Goal: Task Accomplishment & Management: Complete application form

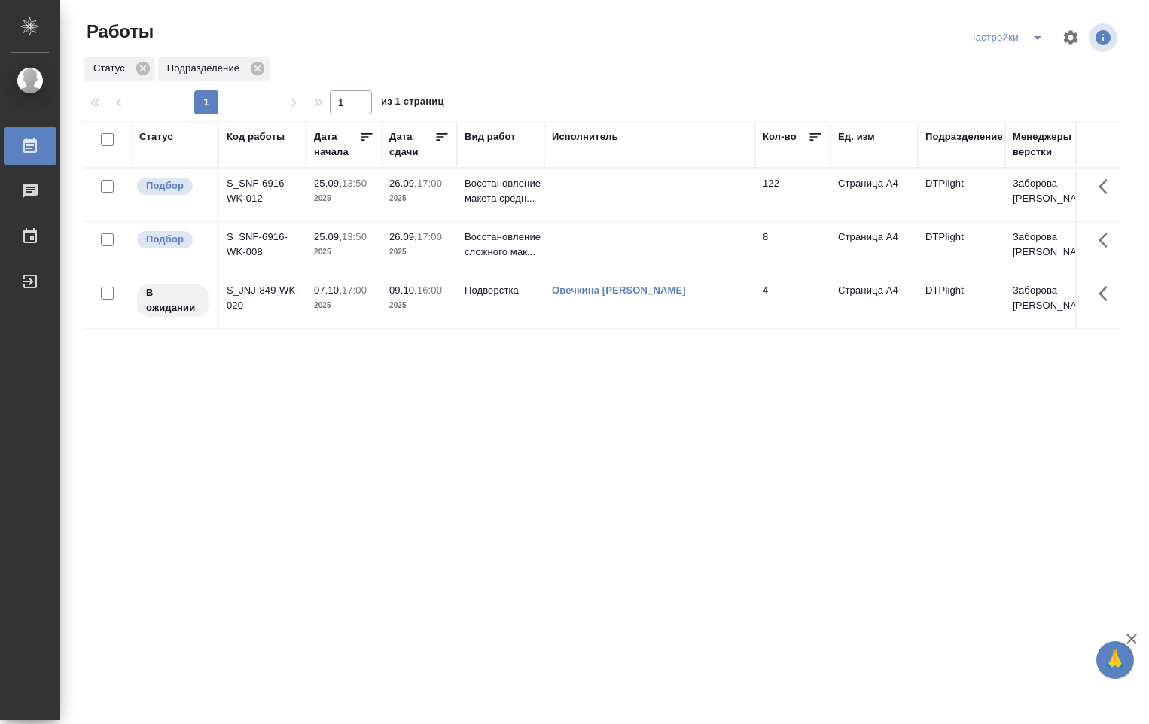
click at [411, 249] on p "2025" at bounding box center [419, 252] width 60 height 15
click at [411, 248] on p "2025" at bounding box center [419, 252] width 60 height 15
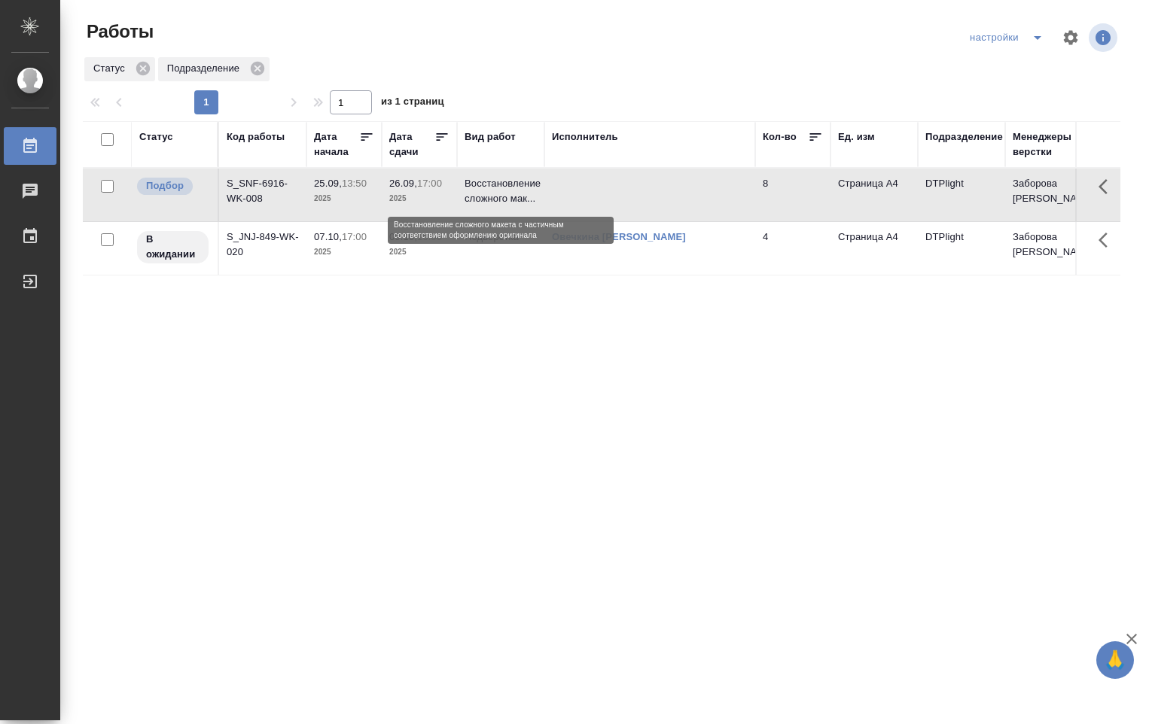
click at [505, 193] on p "Восстановление сложного мак..." at bounding box center [500, 191] width 72 height 30
click at [630, 230] on div "[PERSON_NAME]" at bounding box center [650, 237] width 196 height 15
click at [527, 181] on p "Восстановление сложного мак..." at bounding box center [500, 191] width 72 height 30
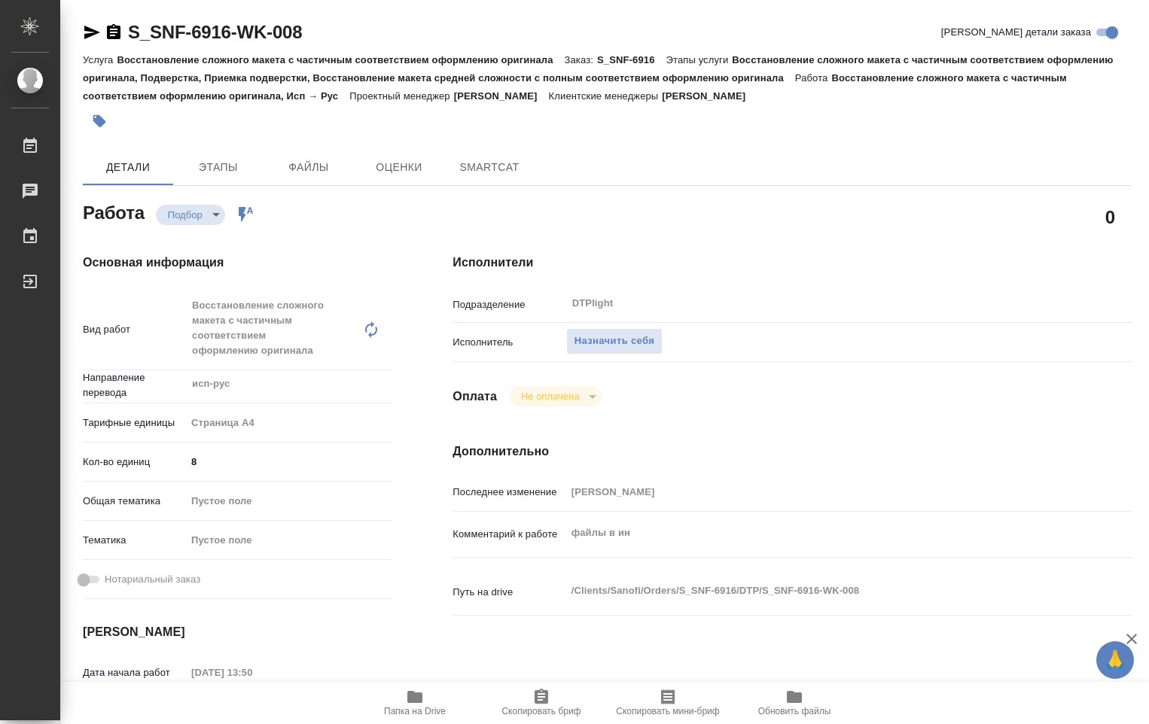
type textarea "x"
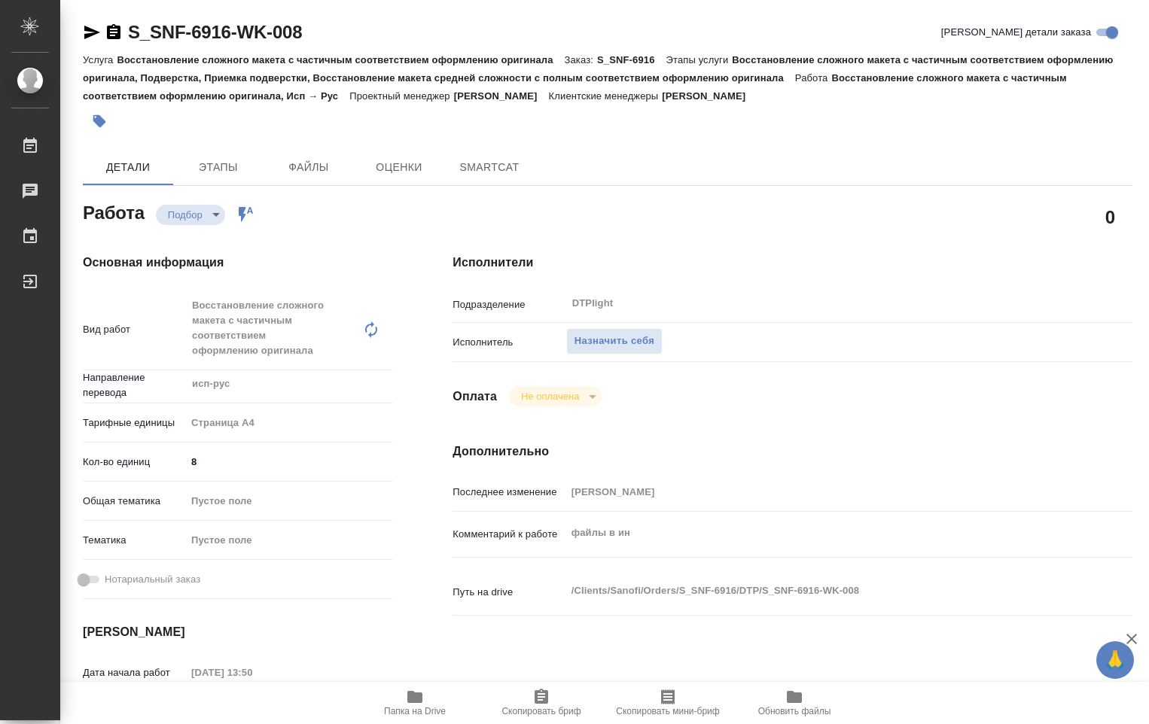
type textarea "x"
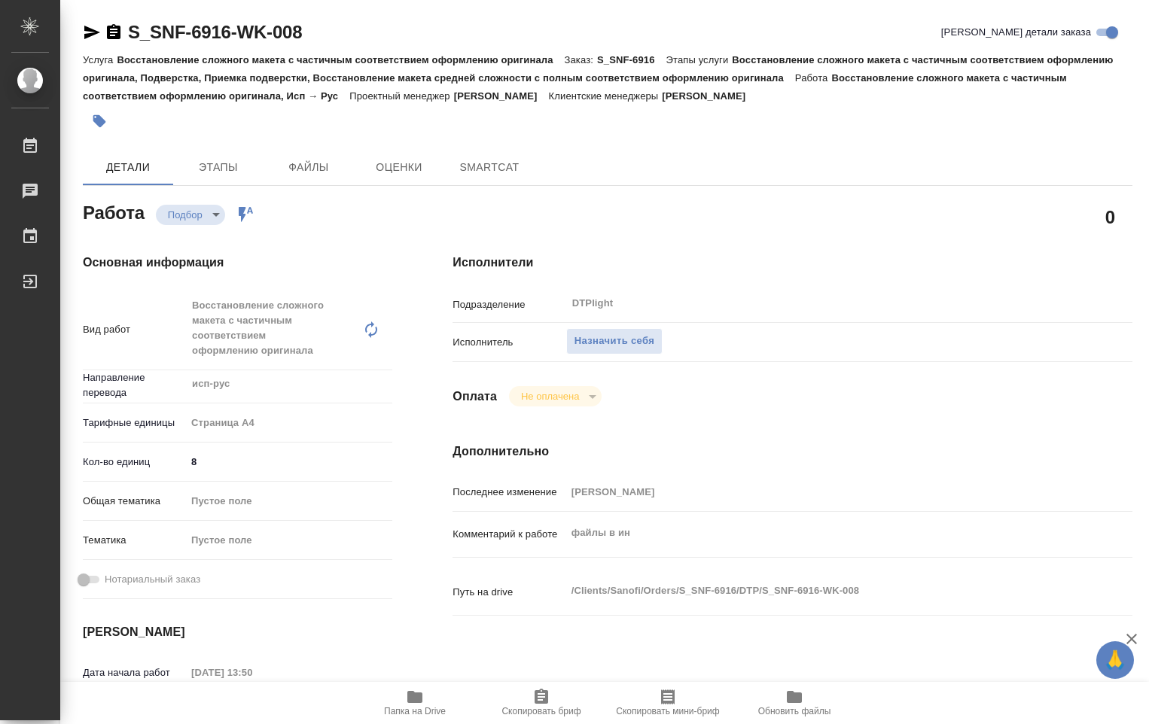
type textarea "x"
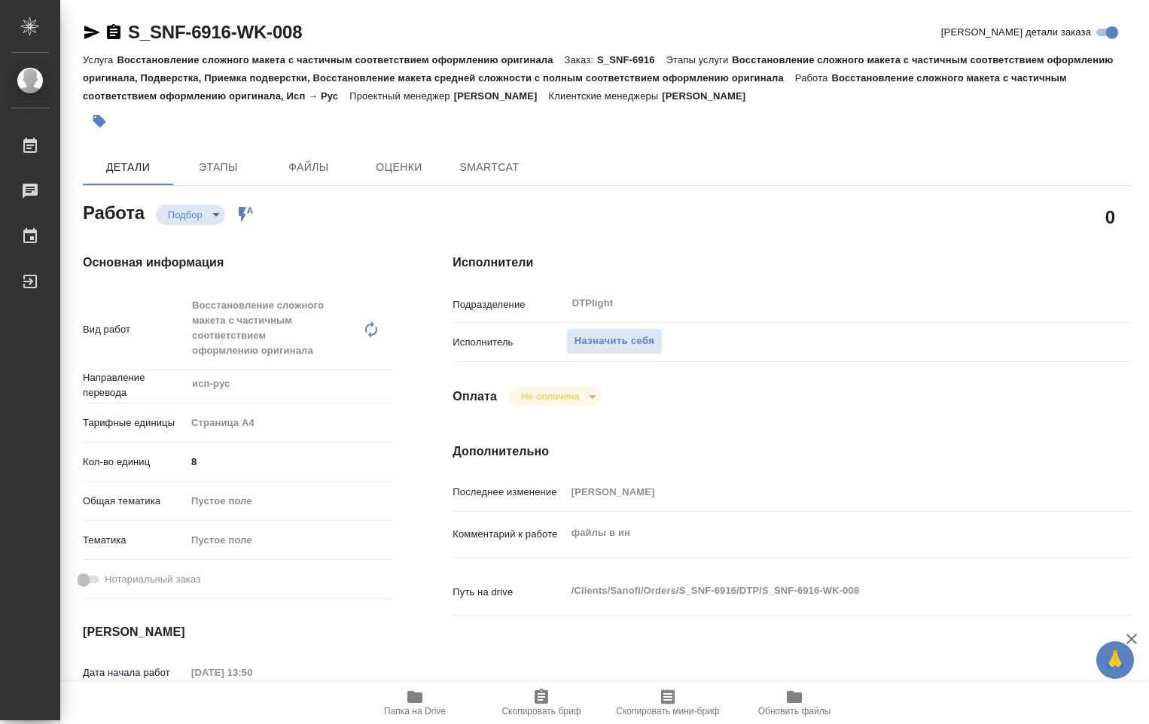
type textarea "x"
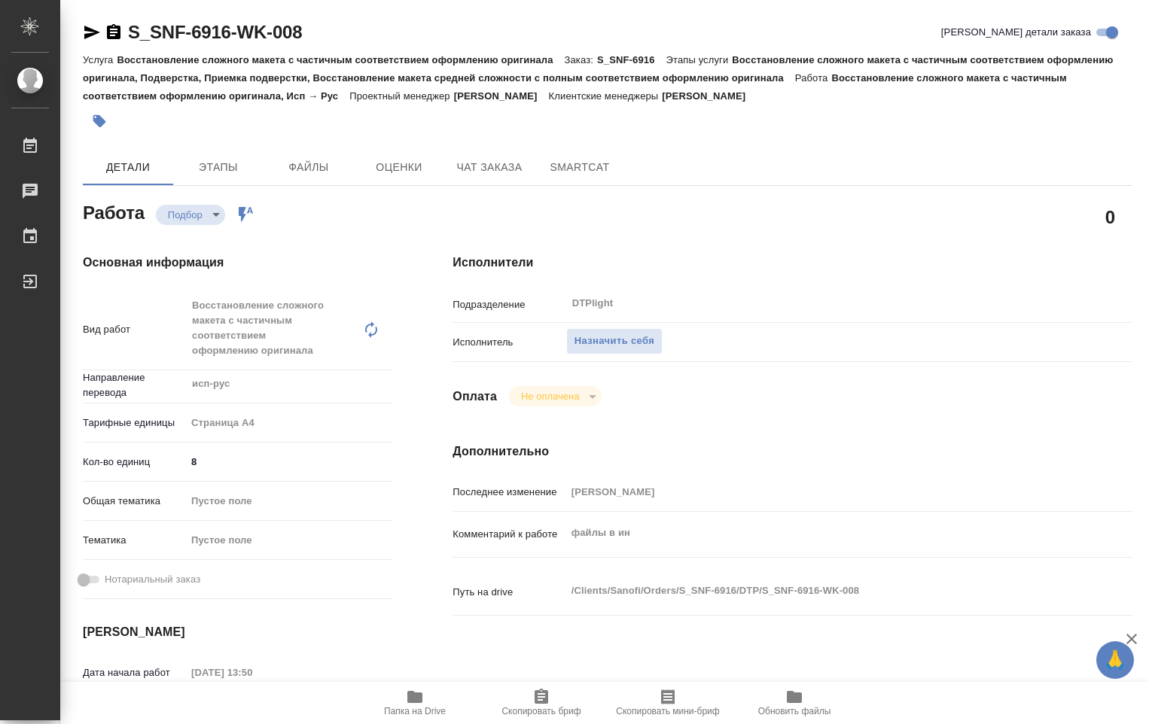
type textarea "x"
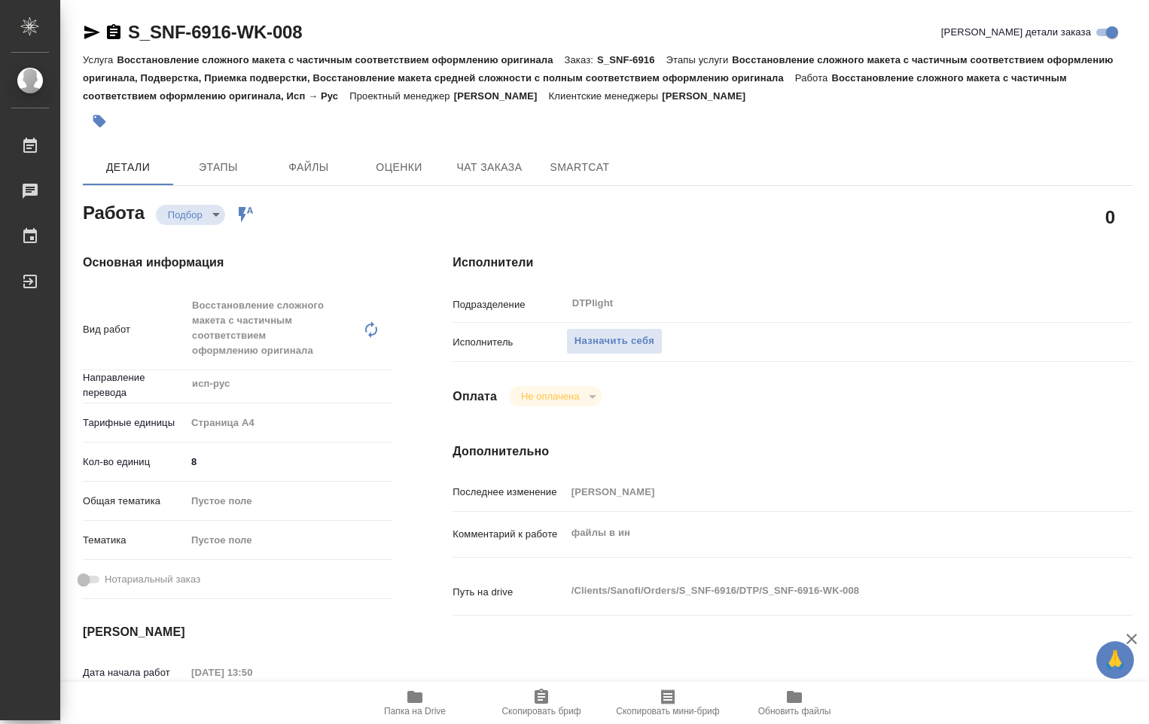
type textarea "x"
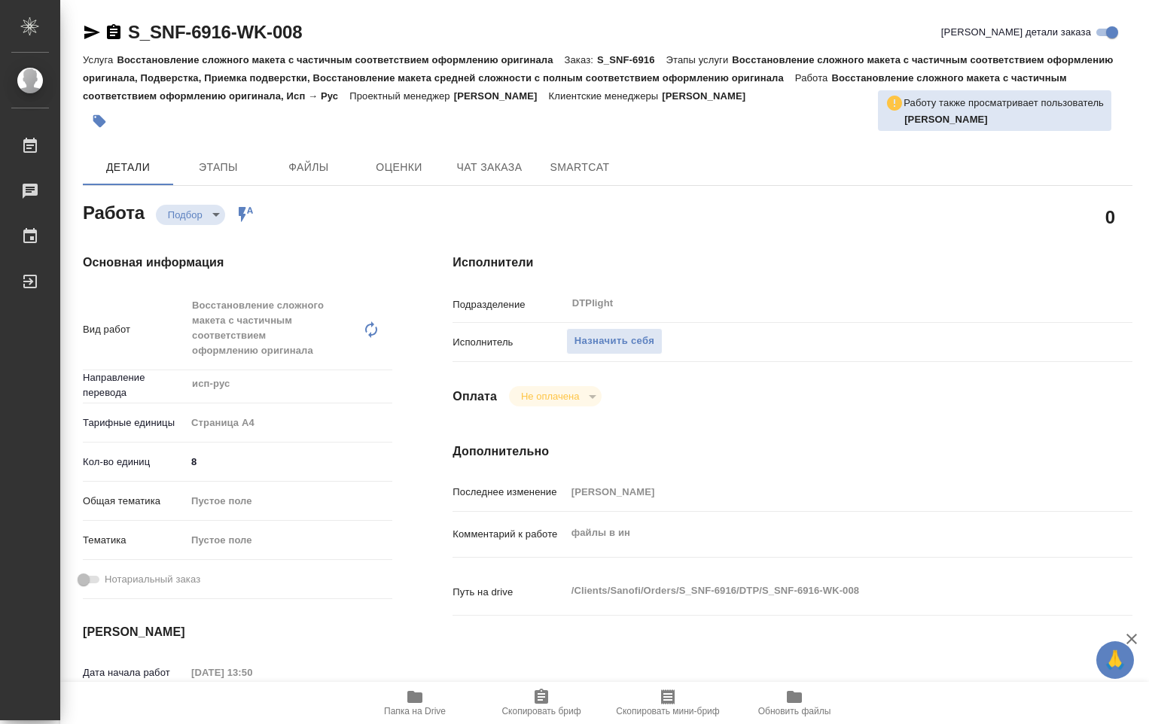
type textarea "x"
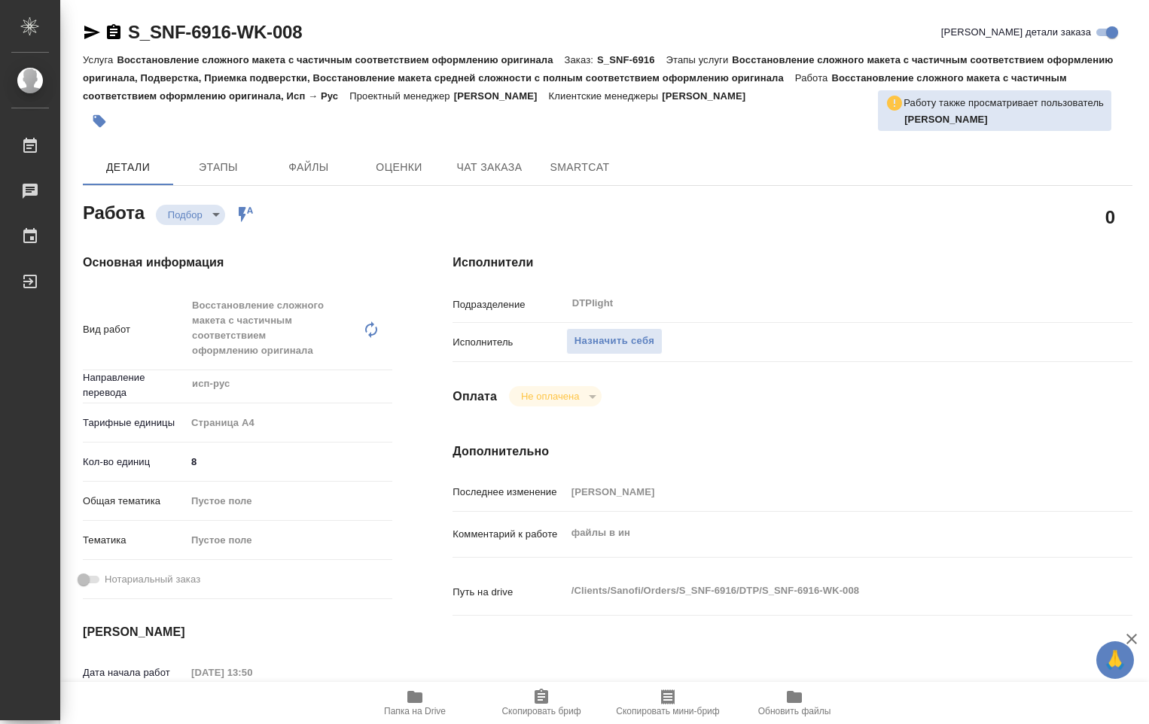
type textarea "x"
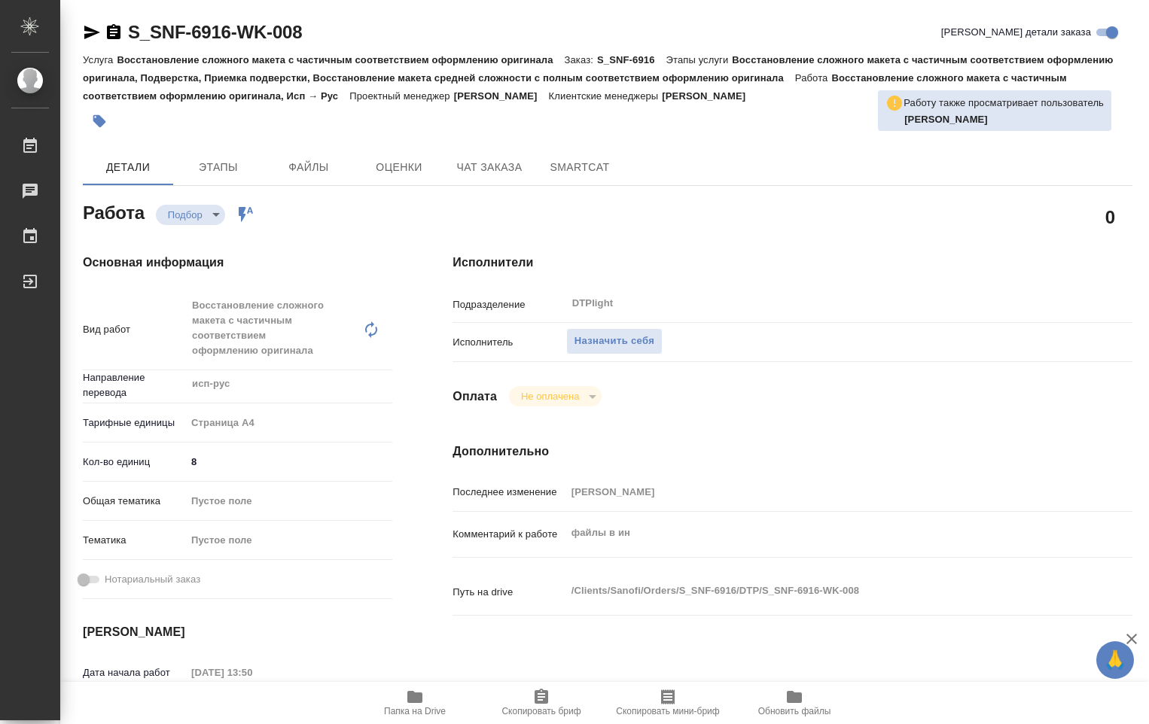
type textarea "x"
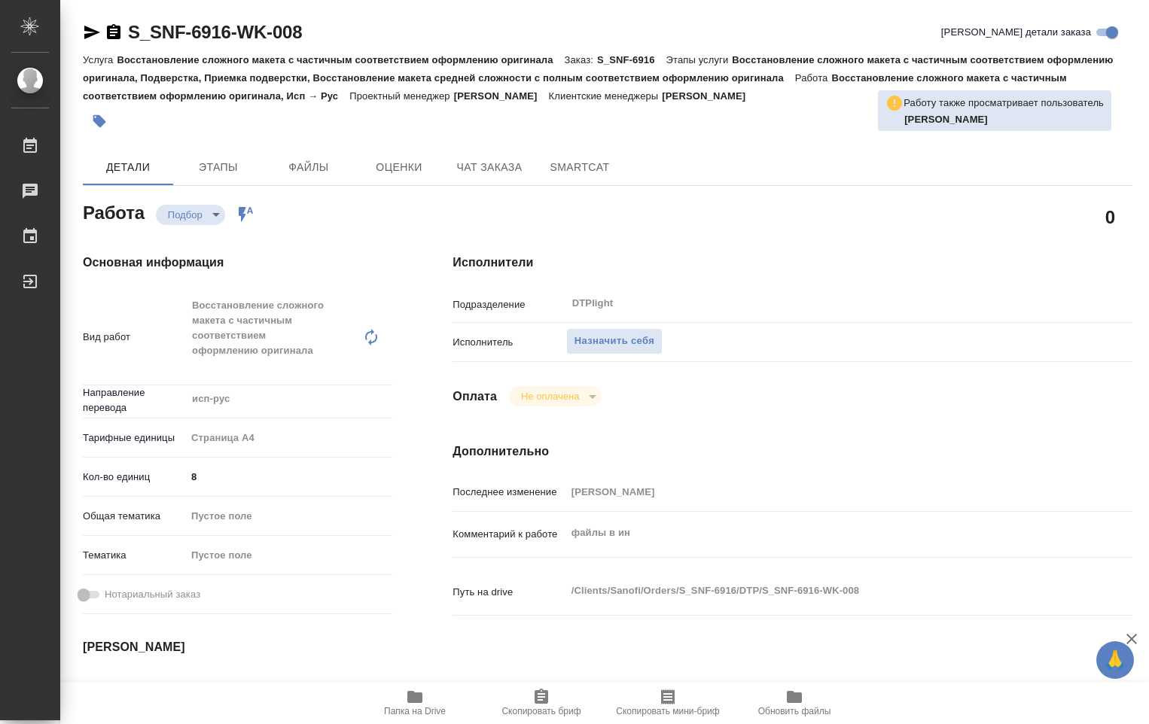
click at [413, 695] on icon "button" at bounding box center [414, 697] width 15 height 12
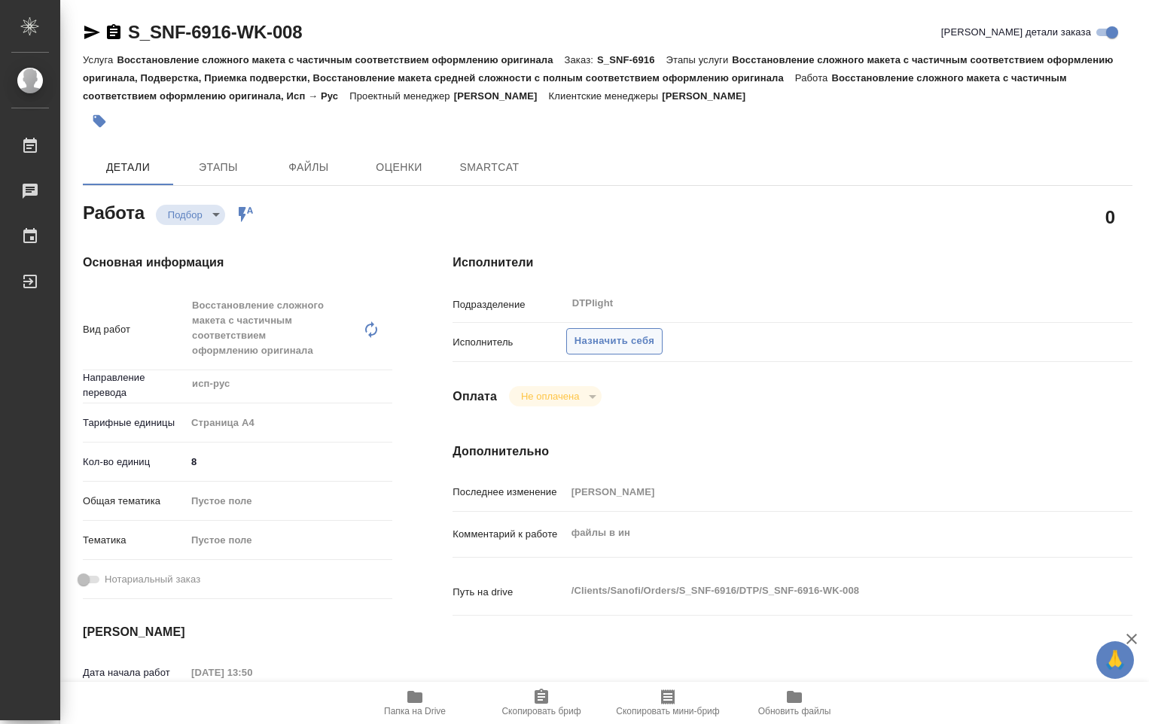
type textarea "x"
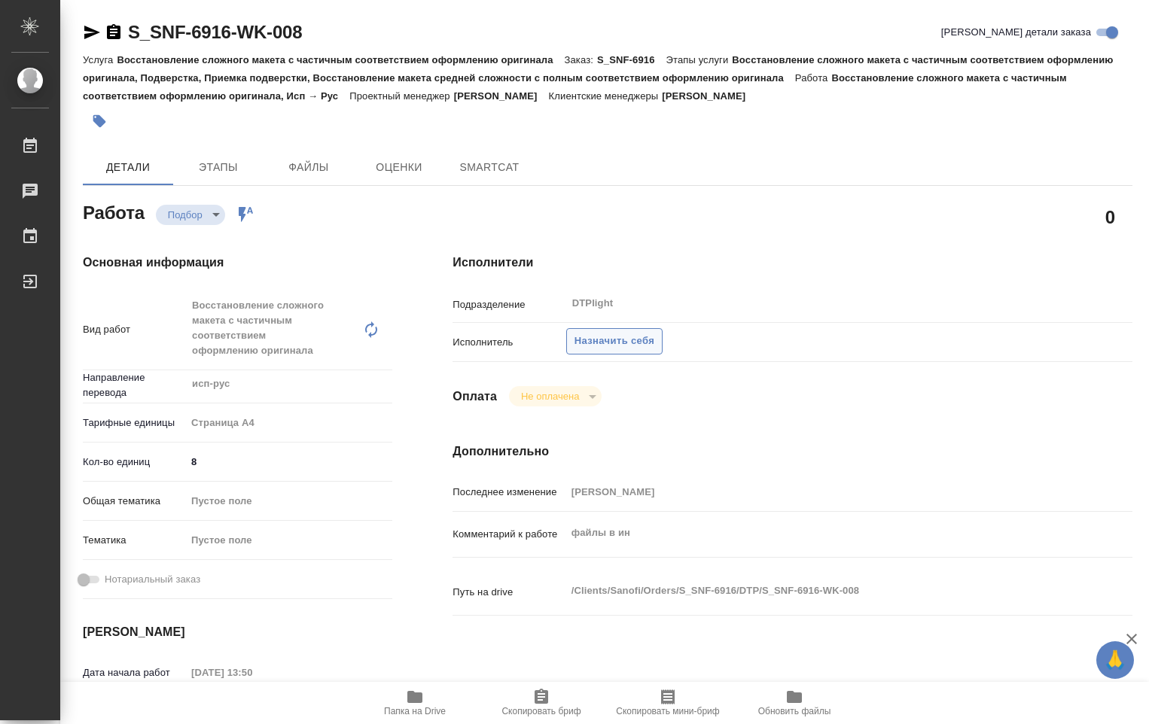
type textarea "x"
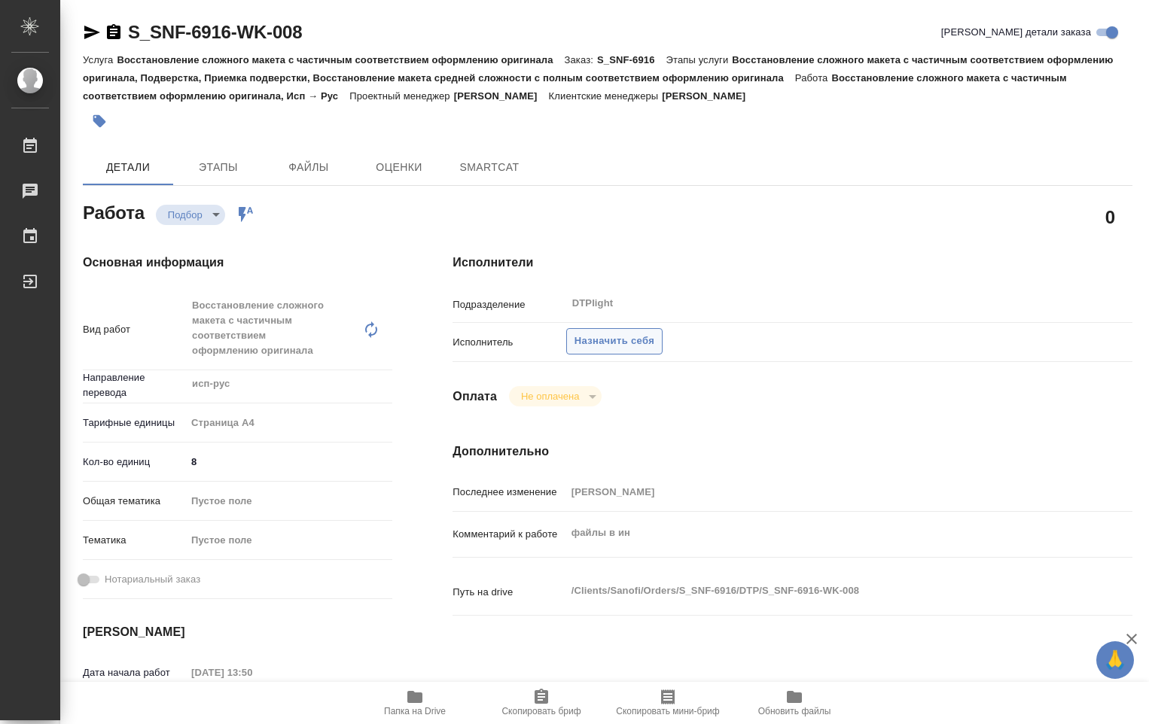
type textarea "x"
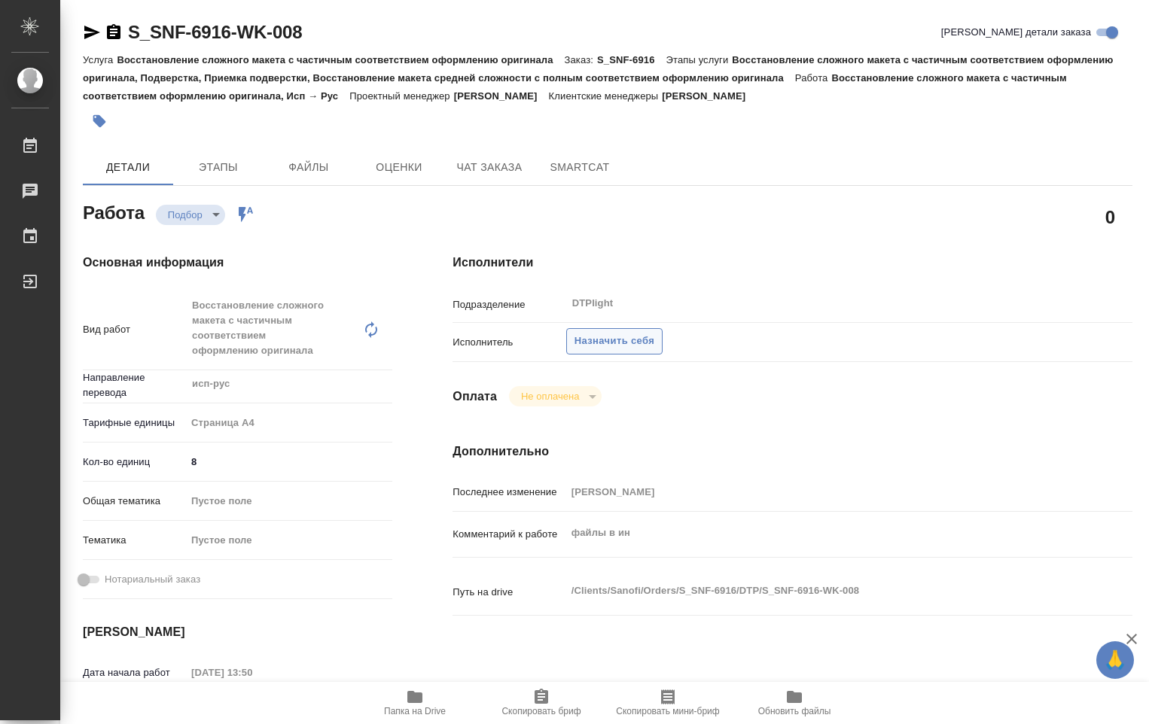
type textarea "x"
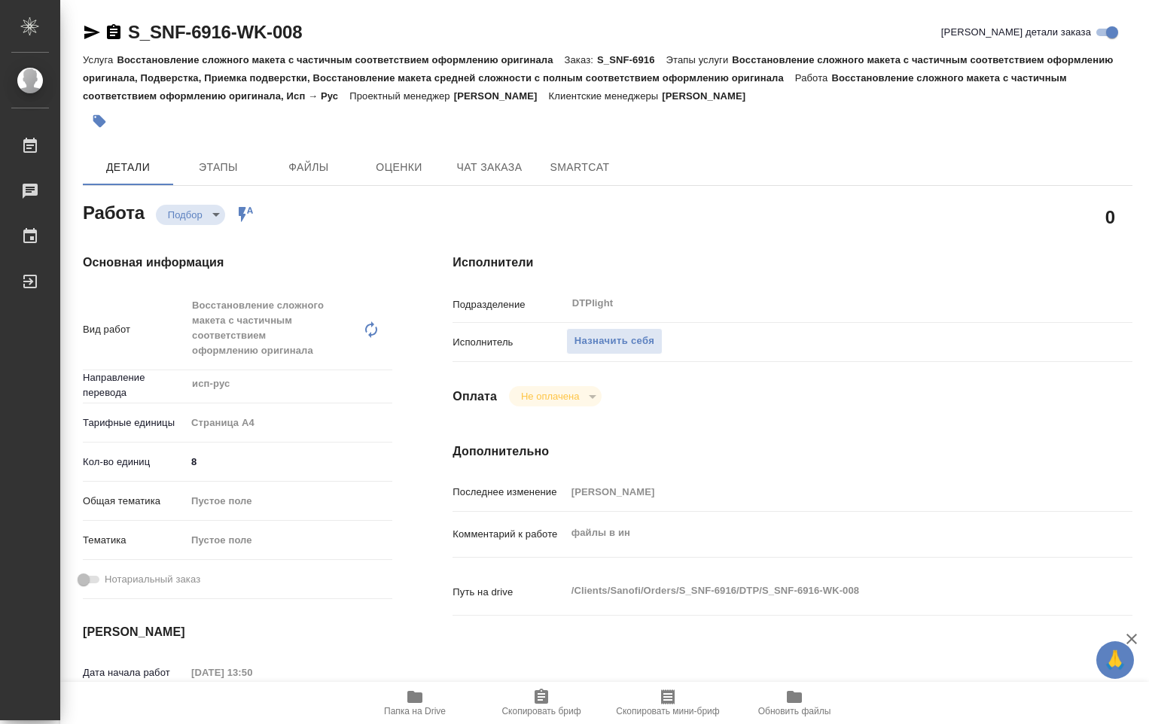
scroll to position [301, 0]
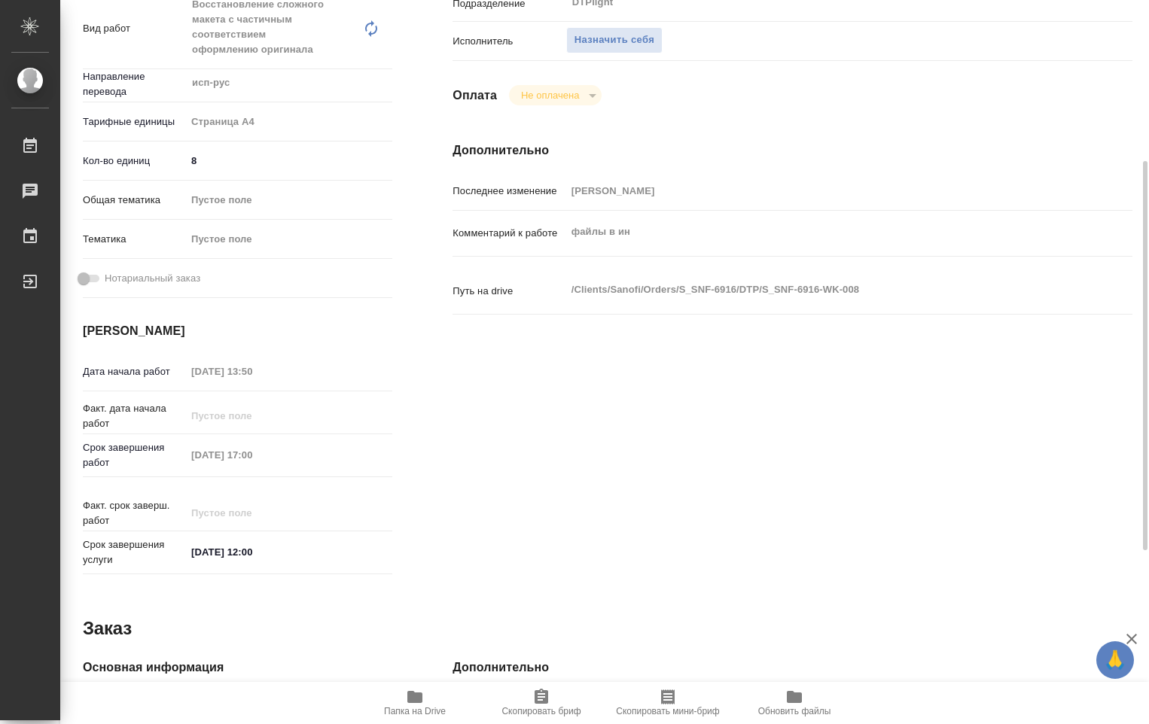
type textarea "x"
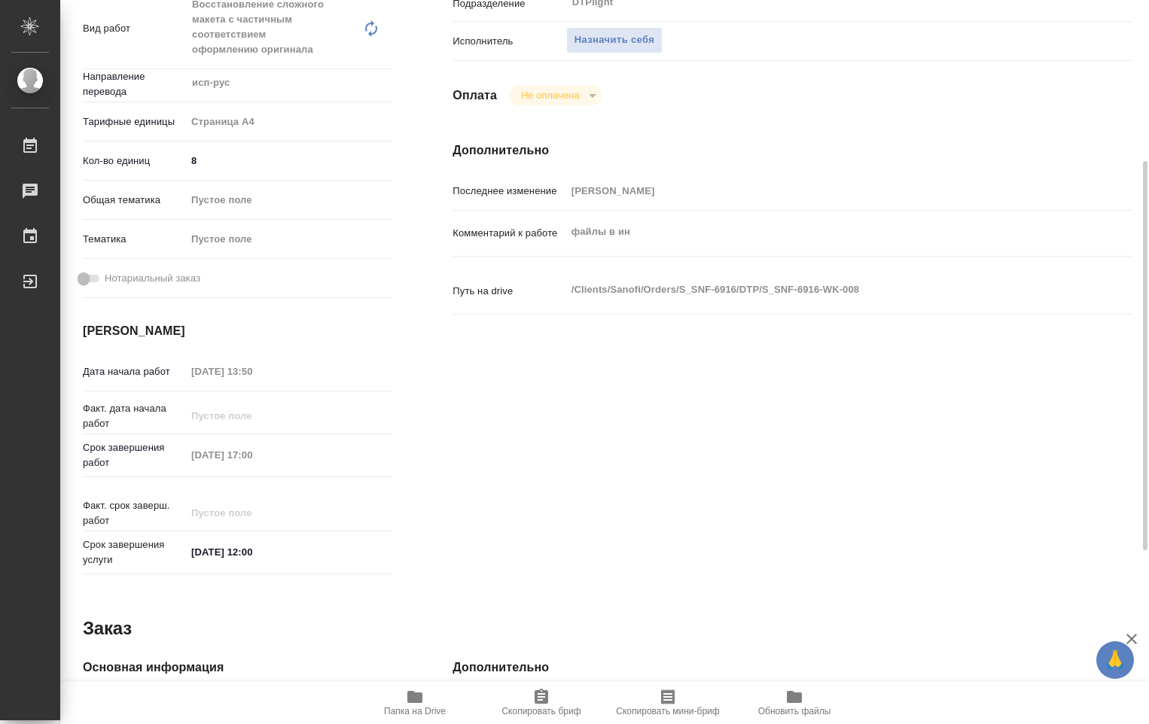
click at [431, 701] on span "Папка на Drive" at bounding box center [415, 702] width 108 height 29
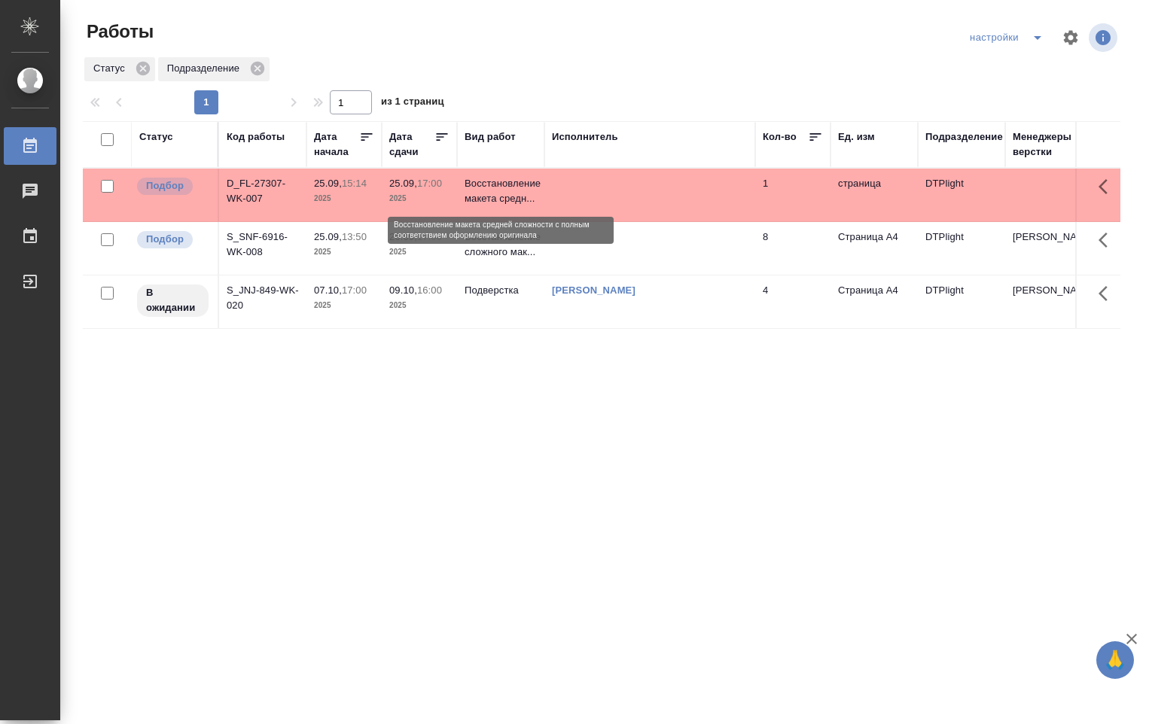
click at [505, 196] on p "Восстановление макета средн..." at bounding box center [500, 191] width 72 height 30
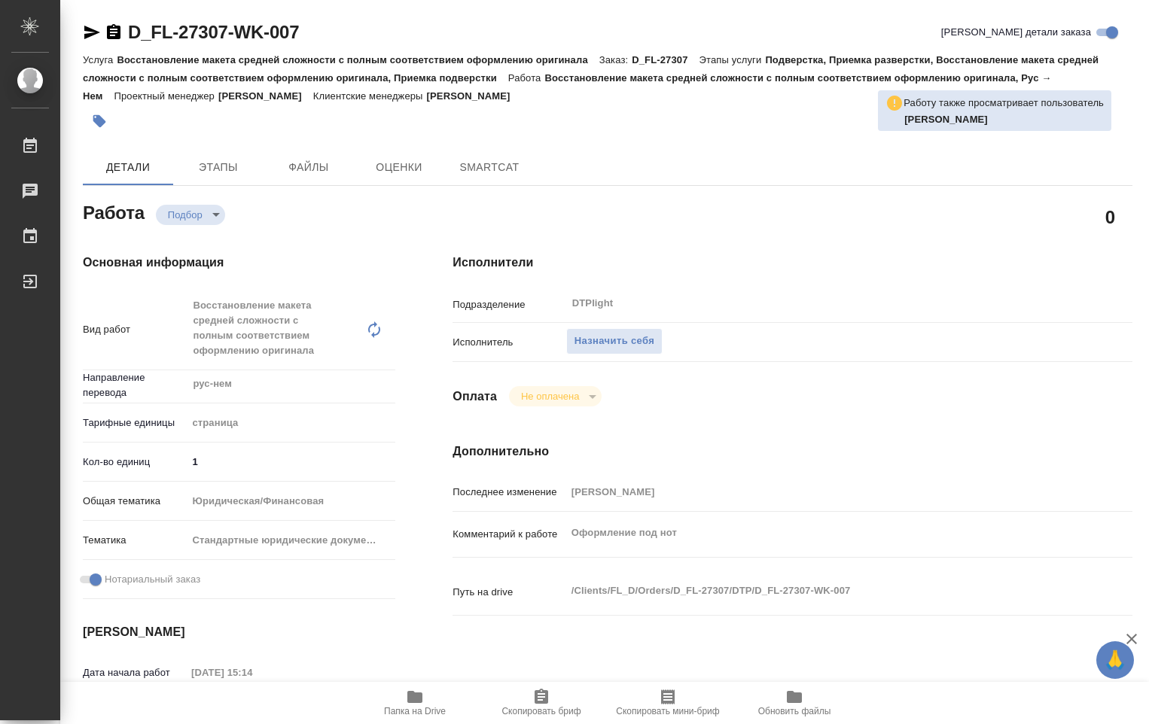
type textarea "x"
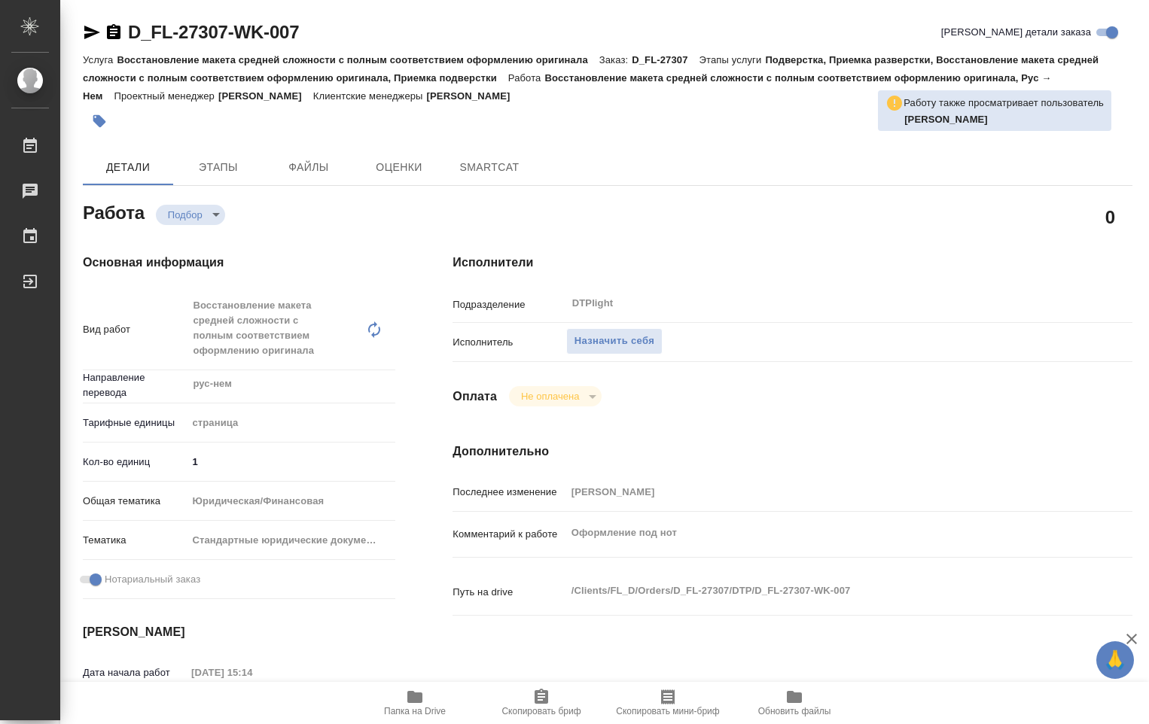
type textarea "x"
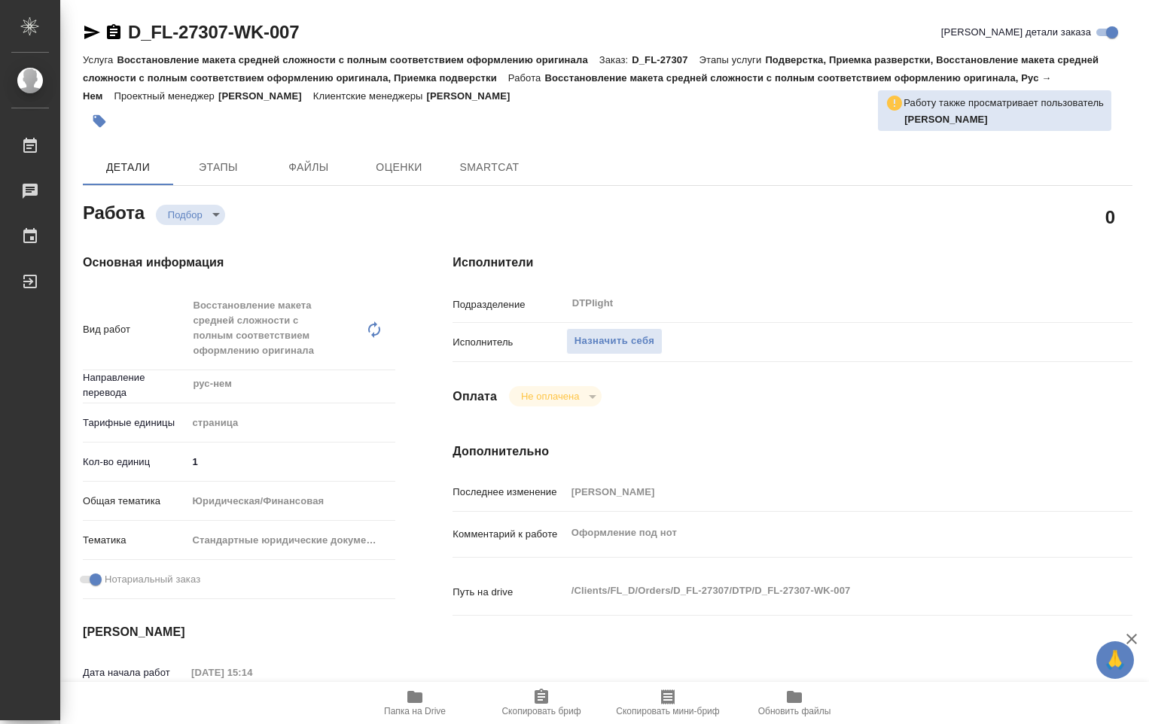
type textarea "x"
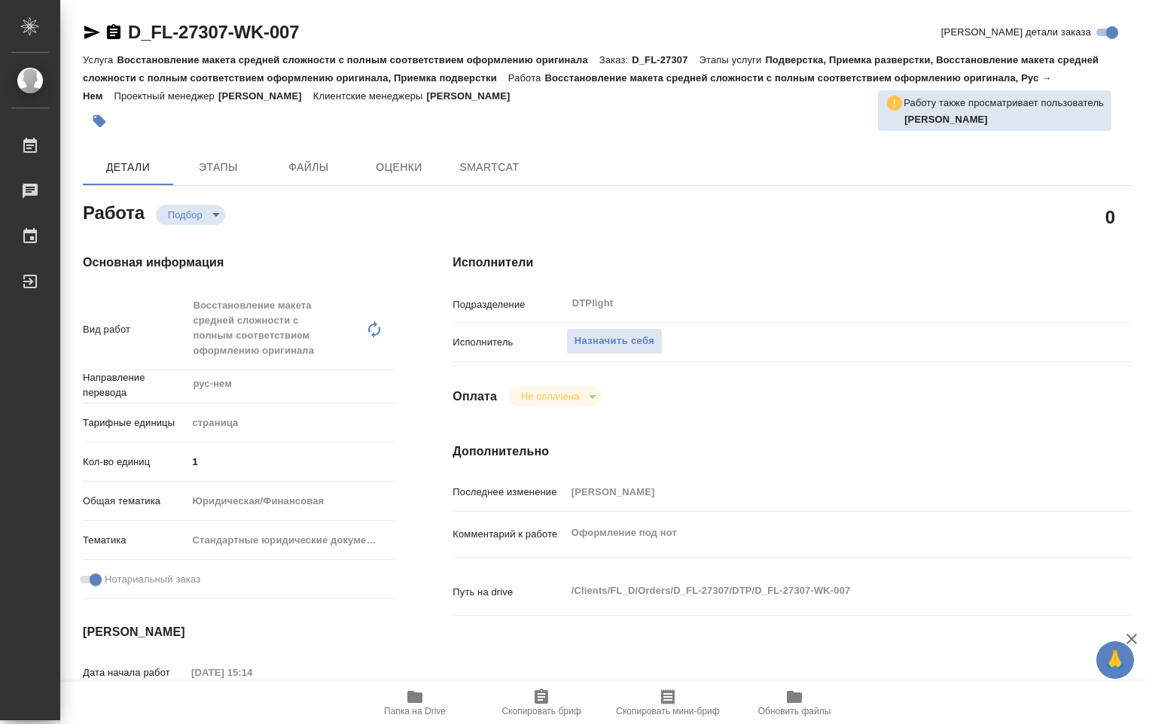
type textarea "x"
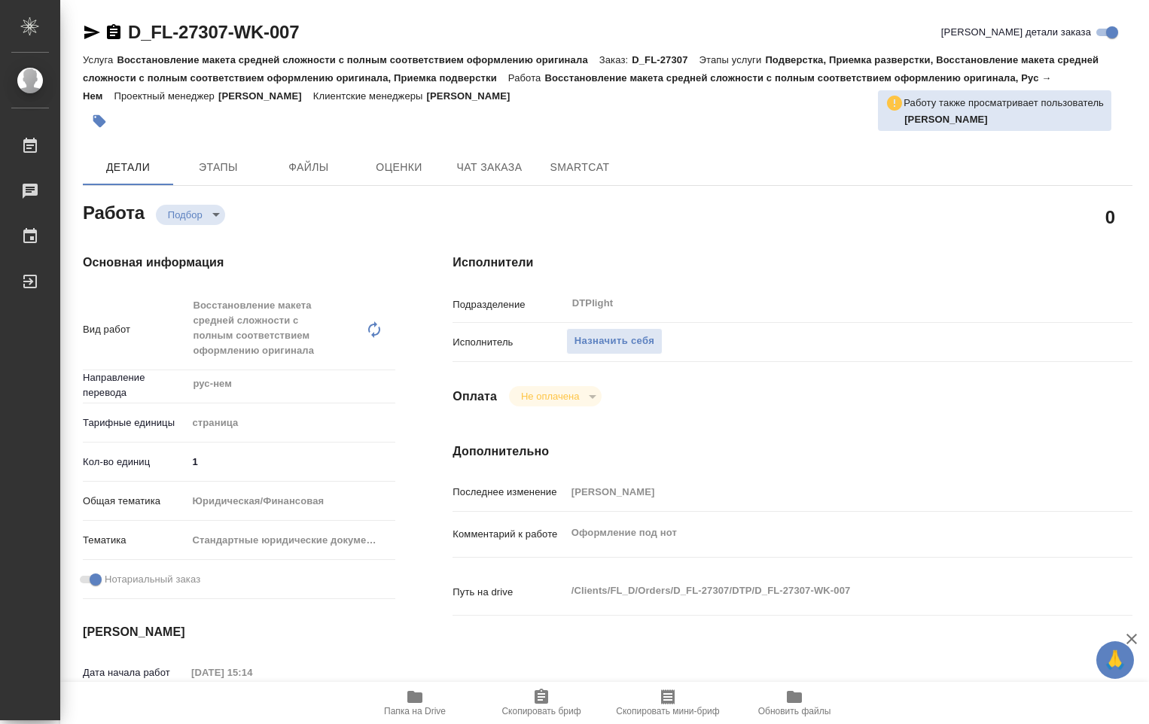
click at [419, 701] on icon "button" at bounding box center [414, 697] width 15 height 12
type textarea "x"
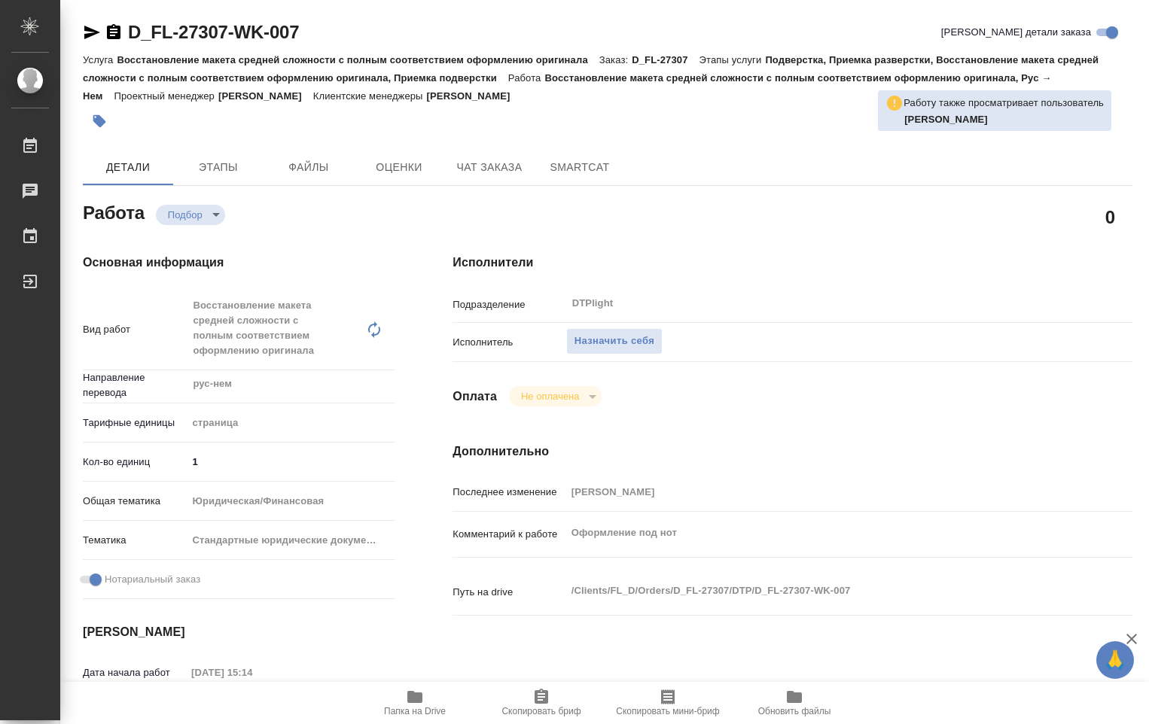
type textarea "x"
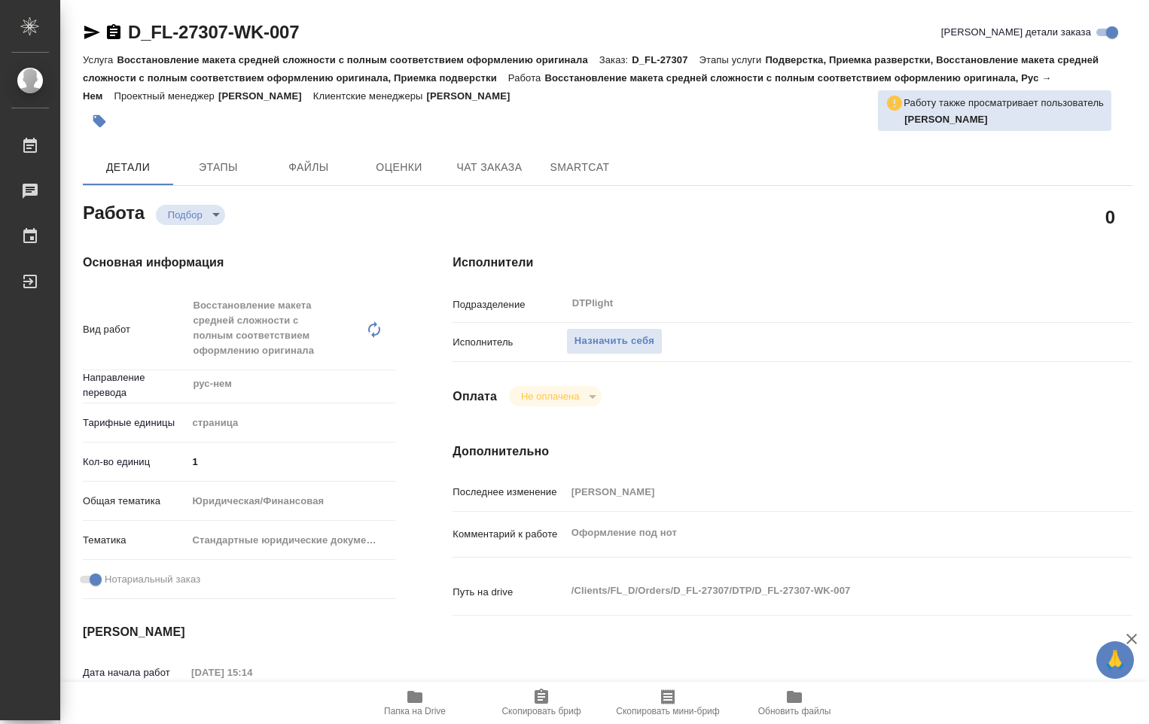
type textarea "x"
